Goal: Task Accomplishment & Management: Manage account settings

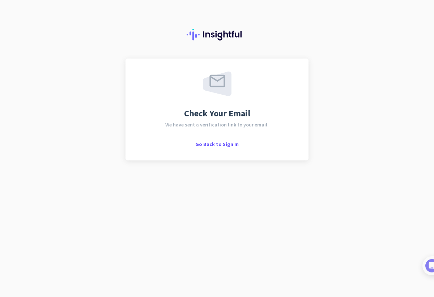
click at [222, 92] on img at bounding box center [217, 84] width 29 height 25
click at [213, 144] on span "Go Back to Sign In" at bounding box center [216, 144] width 43 height 7
click at [220, 139] on div "Check Your Email We have sent a verification link to your email. Go Back to Sig…" at bounding box center [217, 110] width 157 height 76
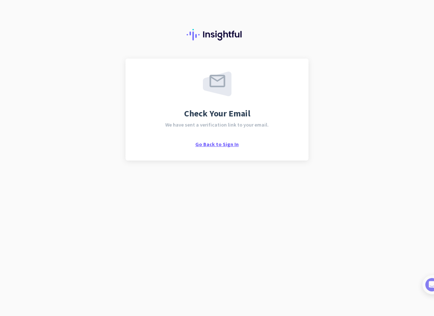
click at [223, 144] on span "Go Back to Sign In" at bounding box center [216, 144] width 43 height 7
